Goal: Task Accomplishment & Management: Manage account settings

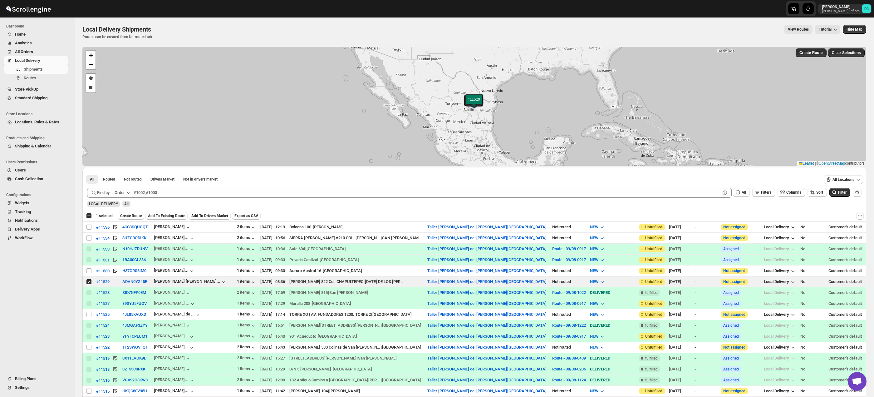
scroll to position [51, 0]
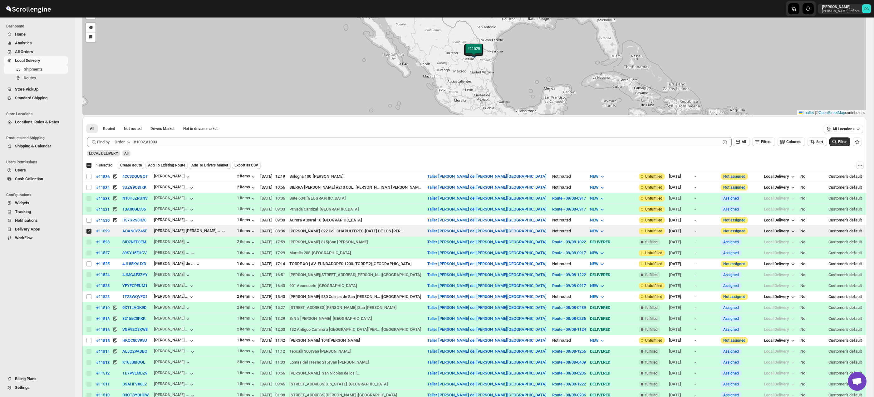
click at [35, 50] on span "All Orders" at bounding box center [41, 52] width 52 height 6
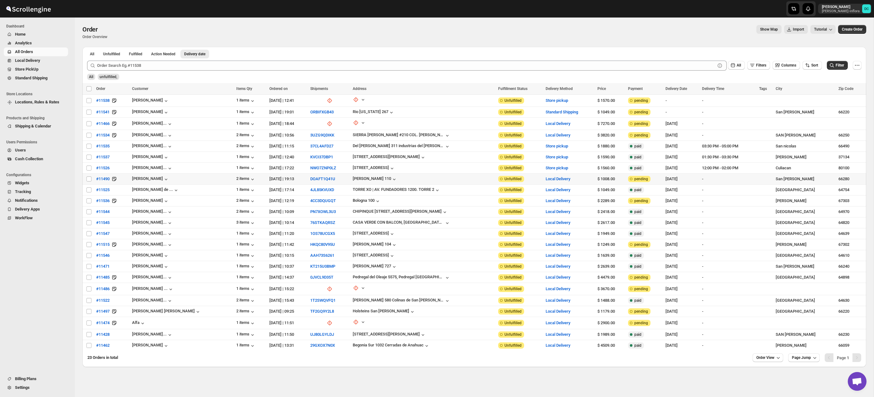
drag, startPoint x: 88, startPoint y: 178, endPoint x: 91, endPoint y: 184, distance: 6.6
click at [88, 178] on input "Select order" at bounding box center [88, 178] width 5 height 5
checkbox input "true"
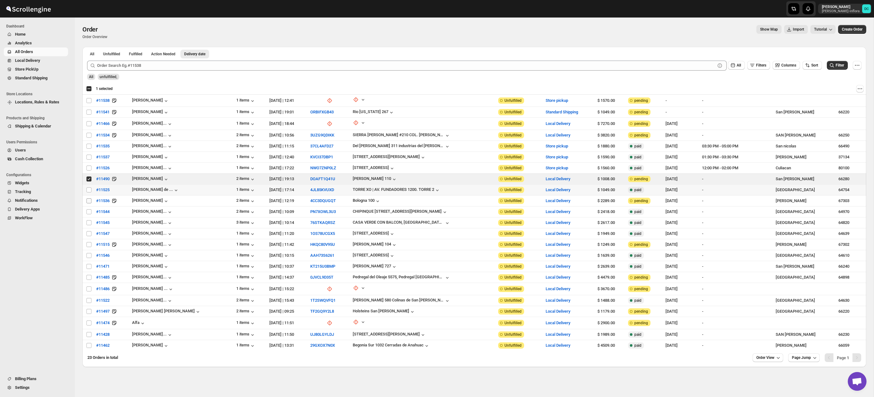
drag, startPoint x: 90, startPoint y: 189, endPoint x: 90, endPoint y: 201, distance: 11.6
click at [90, 190] on input "Select order" at bounding box center [88, 189] width 5 height 5
checkbox input "true"
drag, startPoint x: 90, startPoint y: 201, endPoint x: 90, endPoint y: 209, distance: 7.8
click at [90, 202] on input "Select order" at bounding box center [88, 200] width 5 height 5
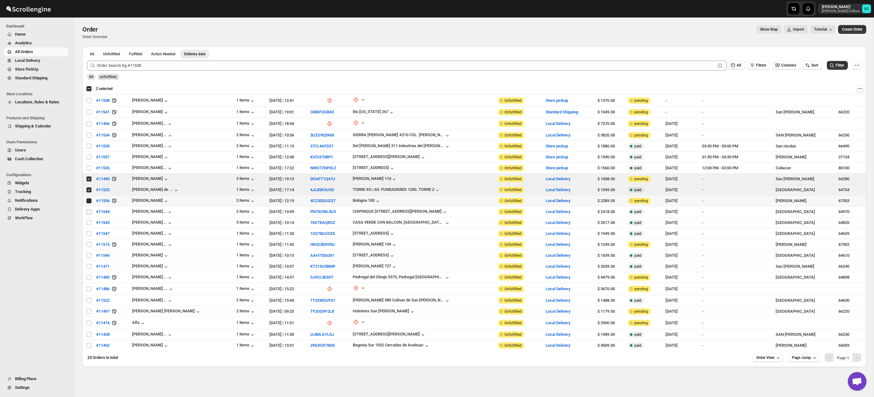
checkbox input "true"
click at [89, 213] on input "Select order" at bounding box center [88, 211] width 5 height 5
checkbox input "true"
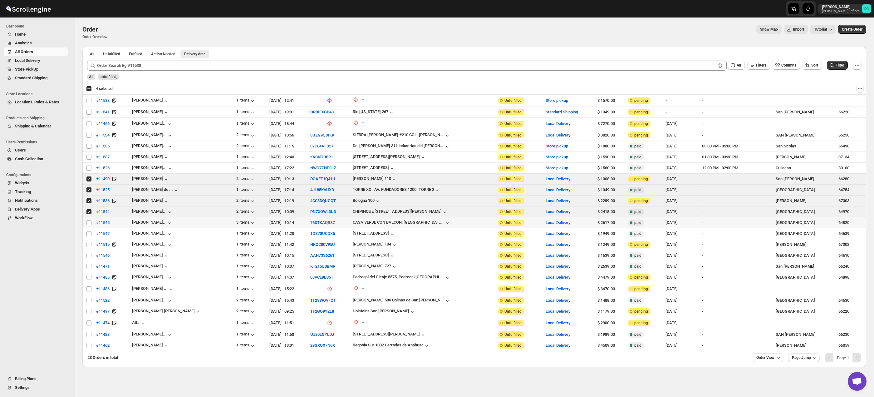
drag, startPoint x: 89, startPoint y: 223, endPoint x: 89, endPoint y: 231, distance: 7.8
click at [89, 223] on input "Select order" at bounding box center [88, 222] width 5 height 5
checkbox input "true"
drag, startPoint x: 89, startPoint y: 234, endPoint x: 90, endPoint y: 244, distance: 10.0
click at [89, 235] on input "Select order" at bounding box center [88, 233] width 5 height 5
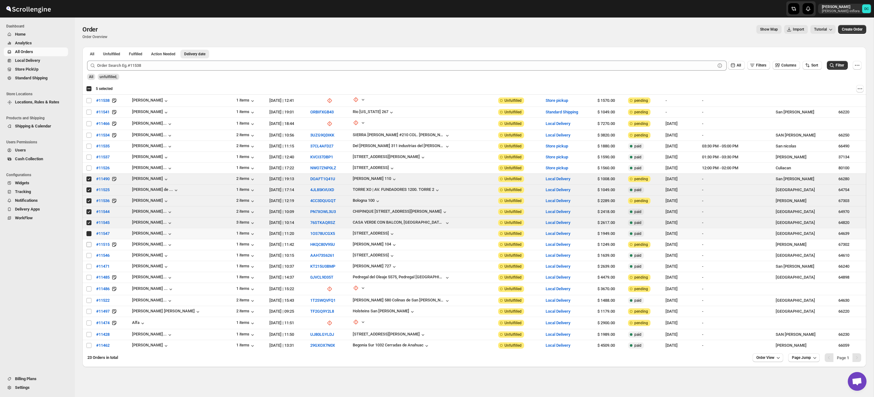
checkbox input "true"
drag, startPoint x: 90, startPoint y: 244, endPoint x: 90, endPoint y: 255, distance: 10.9
click at [90, 245] on input "Select order" at bounding box center [88, 244] width 5 height 5
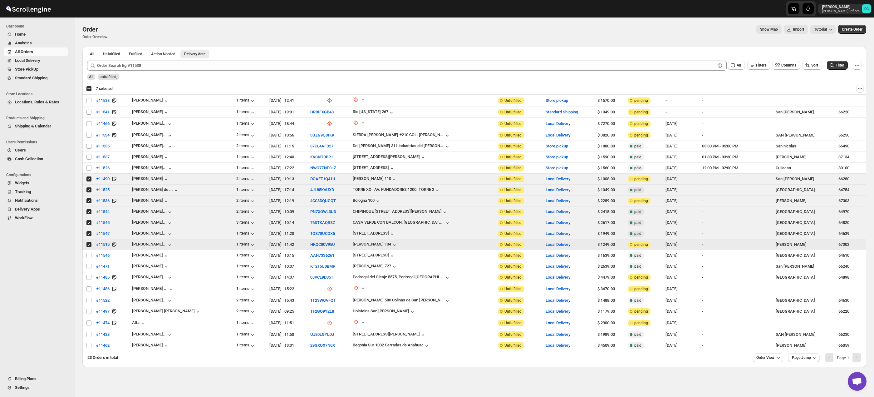
click at [89, 243] on input "Select order" at bounding box center [88, 244] width 5 height 5
checkbox input "false"
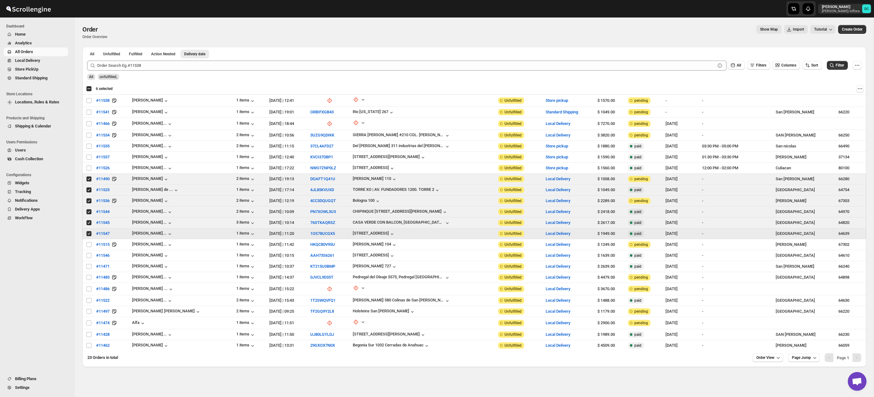
drag, startPoint x: 89, startPoint y: 234, endPoint x: 89, endPoint y: 224, distance: 10.3
click at [89, 234] on input "Select order" at bounding box center [88, 233] width 5 height 5
checkbox input "false"
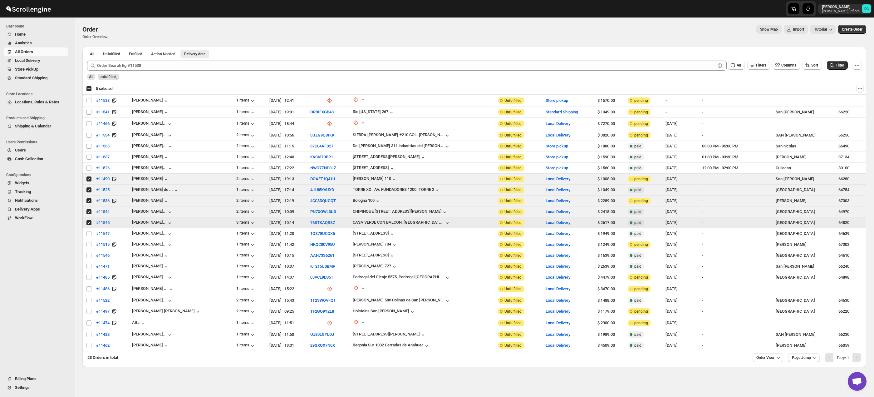
click at [89, 223] on input "Select order" at bounding box center [88, 222] width 5 height 5
checkbox input "false"
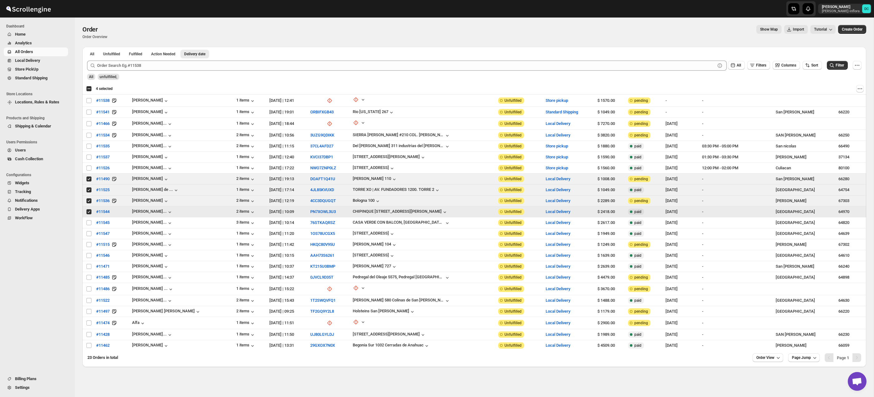
click at [89, 212] on input "Select order" at bounding box center [88, 211] width 5 height 5
checkbox input "false"
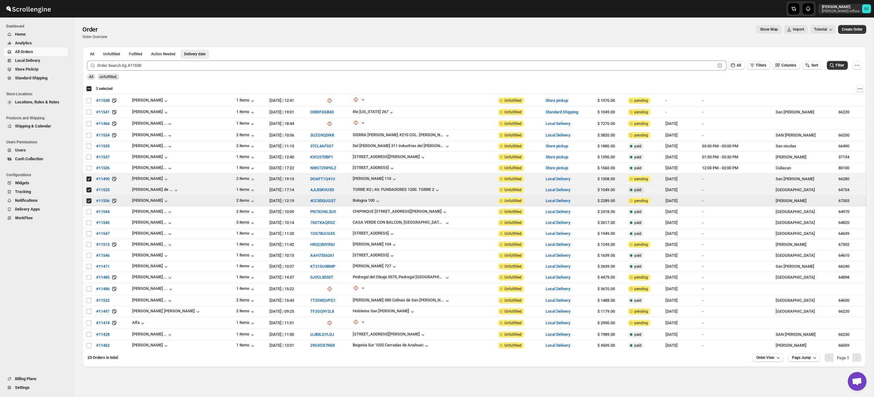
drag, startPoint x: 89, startPoint y: 201, endPoint x: 81, endPoint y: 1, distance: 200.6
click at [89, 201] on input "Select order" at bounding box center [88, 200] width 5 height 5
checkbox input "false"
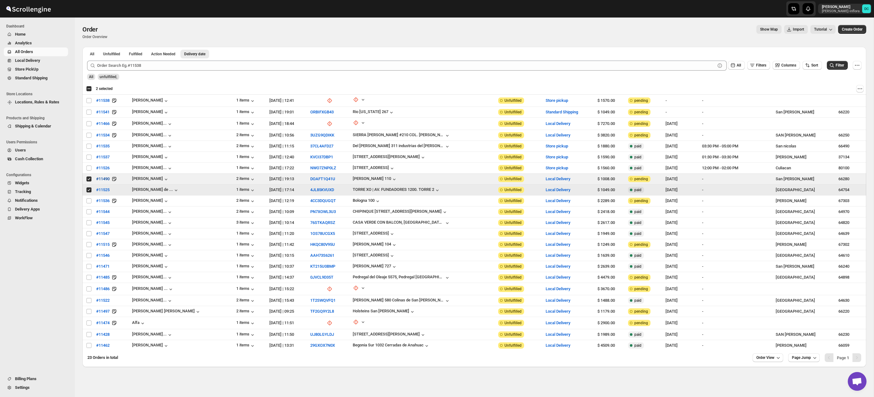
click at [89, 188] on input "Select order" at bounding box center [88, 189] width 5 height 5
checkbox input "false"
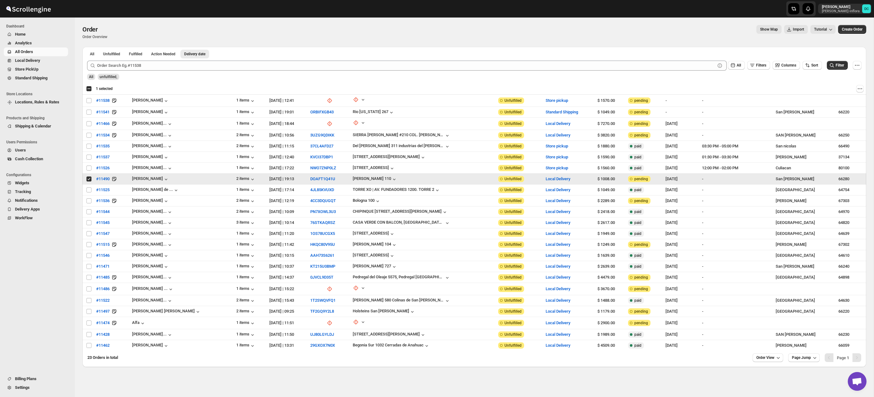
click at [88, 179] on input "Select order" at bounding box center [88, 178] width 5 height 5
checkbox input "false"
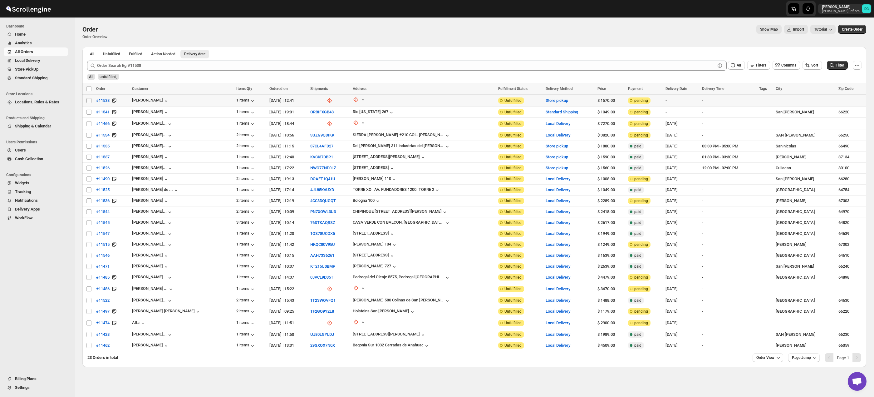
click at [89, 100] on input "Select order" at bounding box center [88, 100] width 5 height 5
checkbox input "true"
